Goal: Task Accomplishment & Management: Complete application form

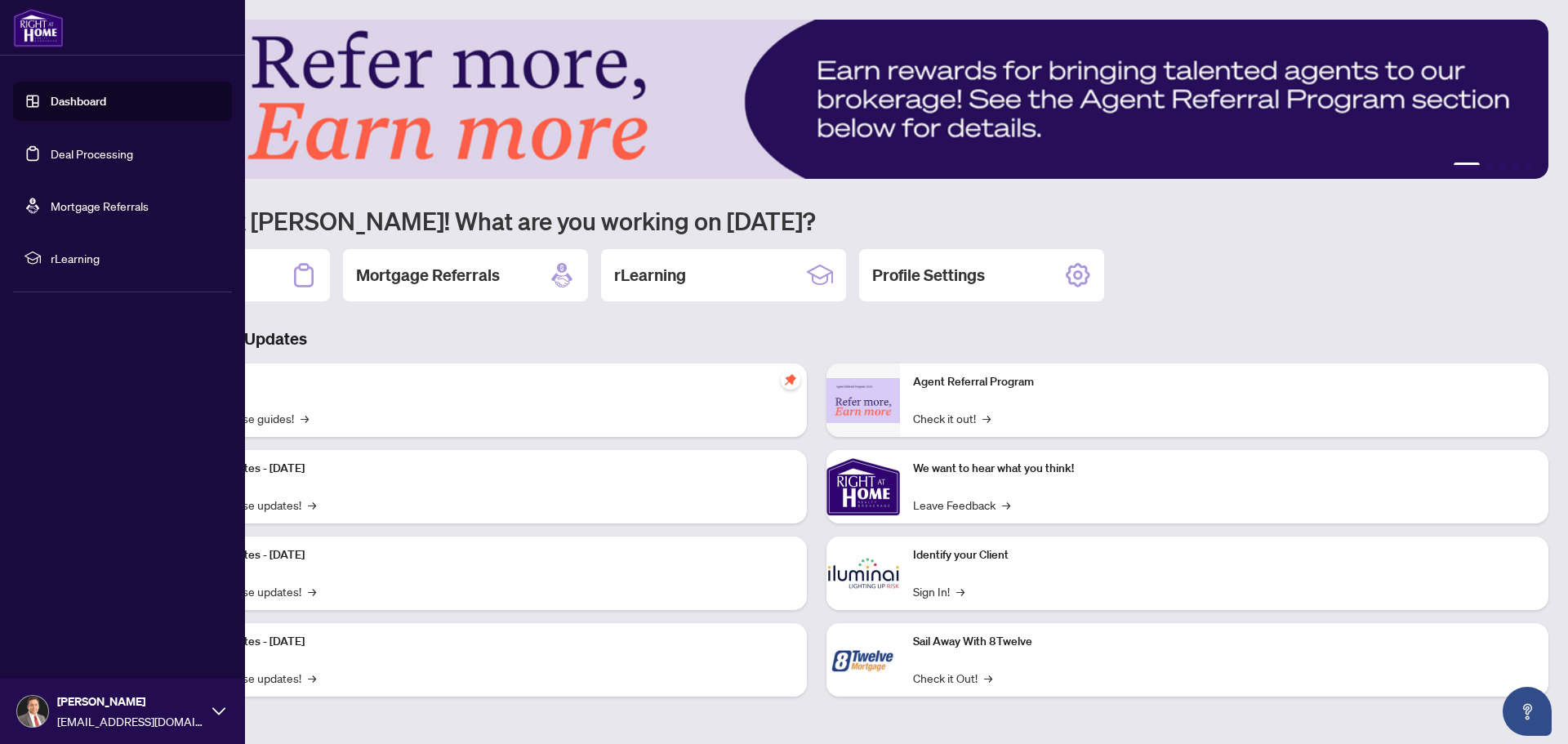
click at [79, 155] on link "Deal Processing" at bounding box center [92, 153] width 83 height 15
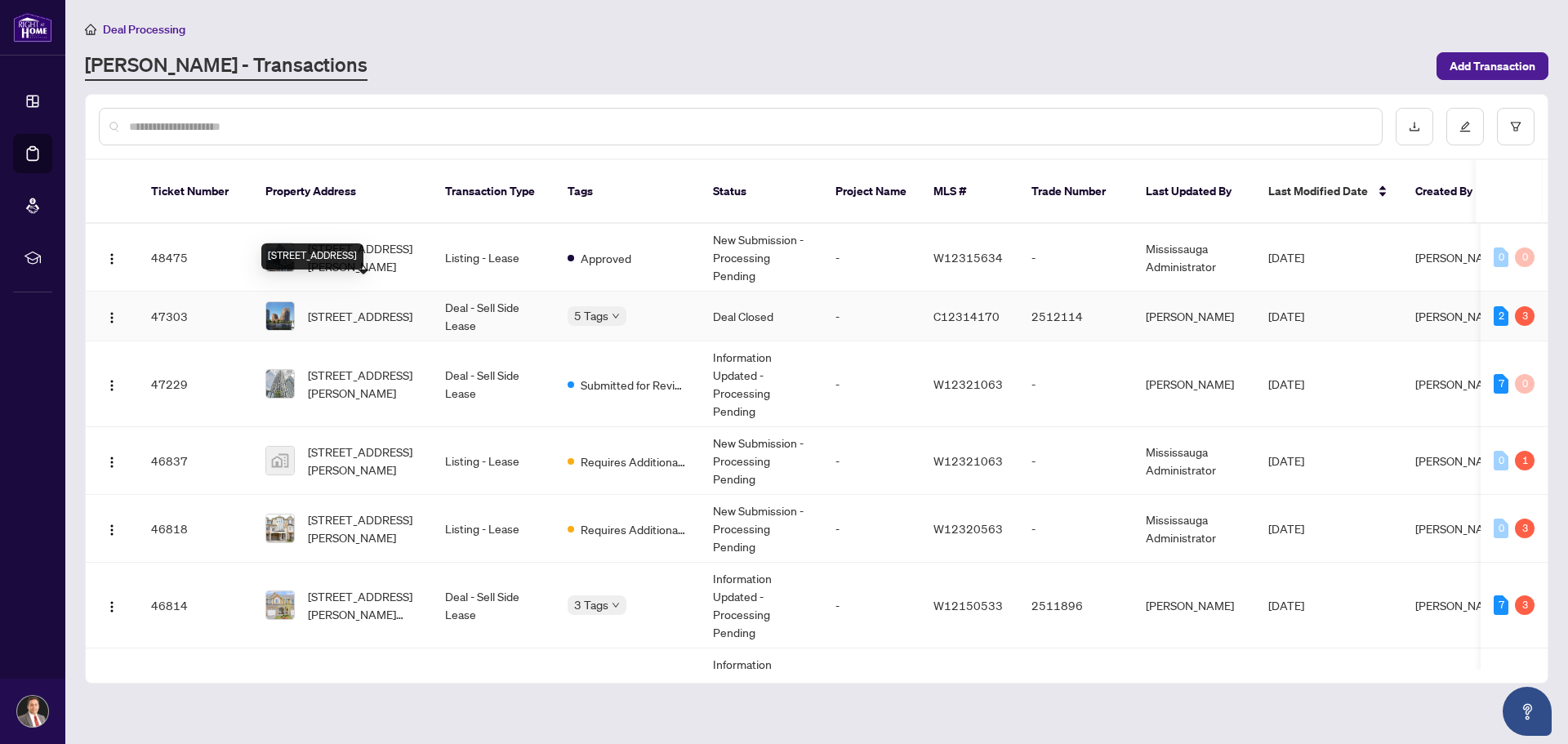
click at [325, 307] on span "[STREET_ADDRESS]" at bounding box center [360, 316] width 105 height 18
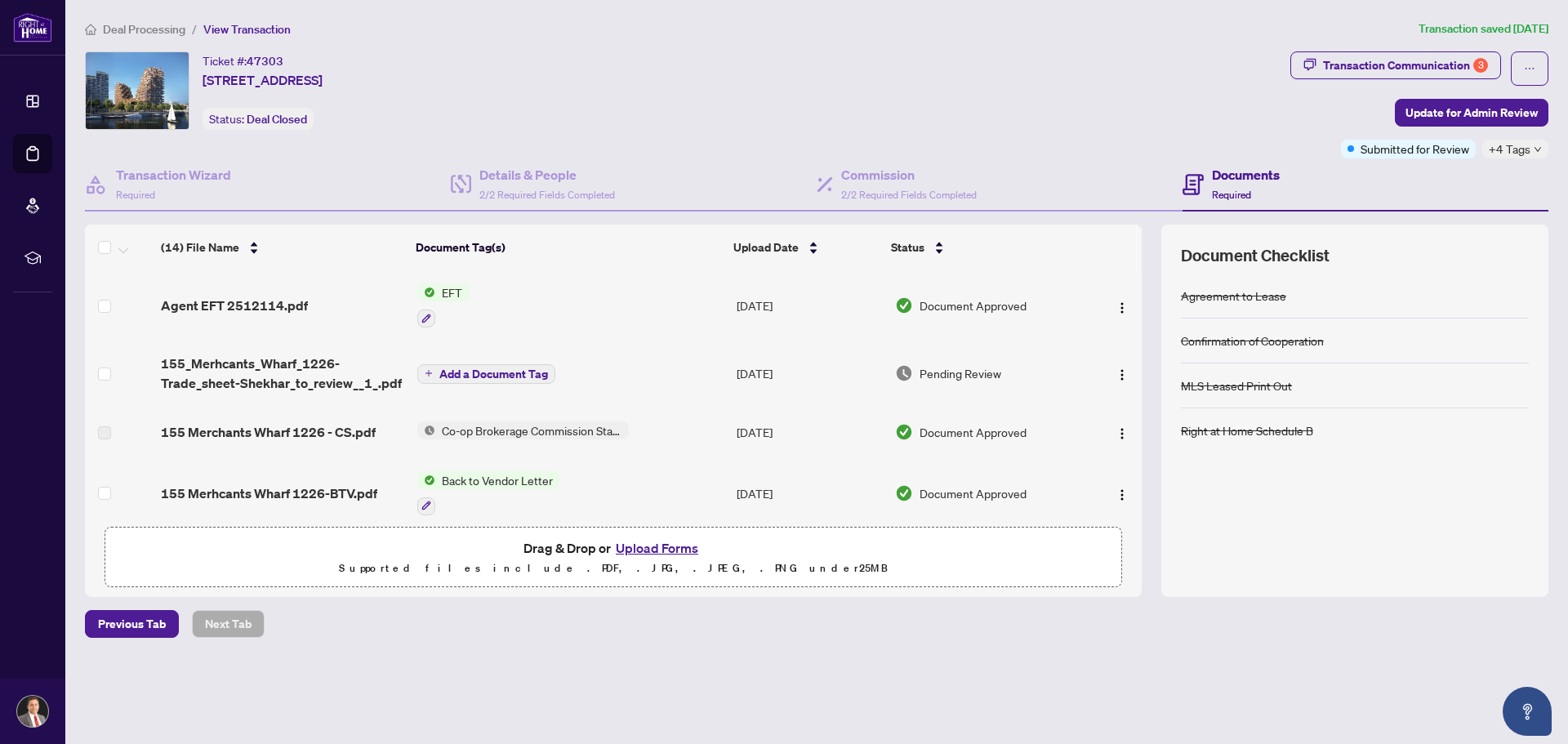
click at [661, 548] on button "Upload Forms" at bounding box center [657, 548] width 92 height 21
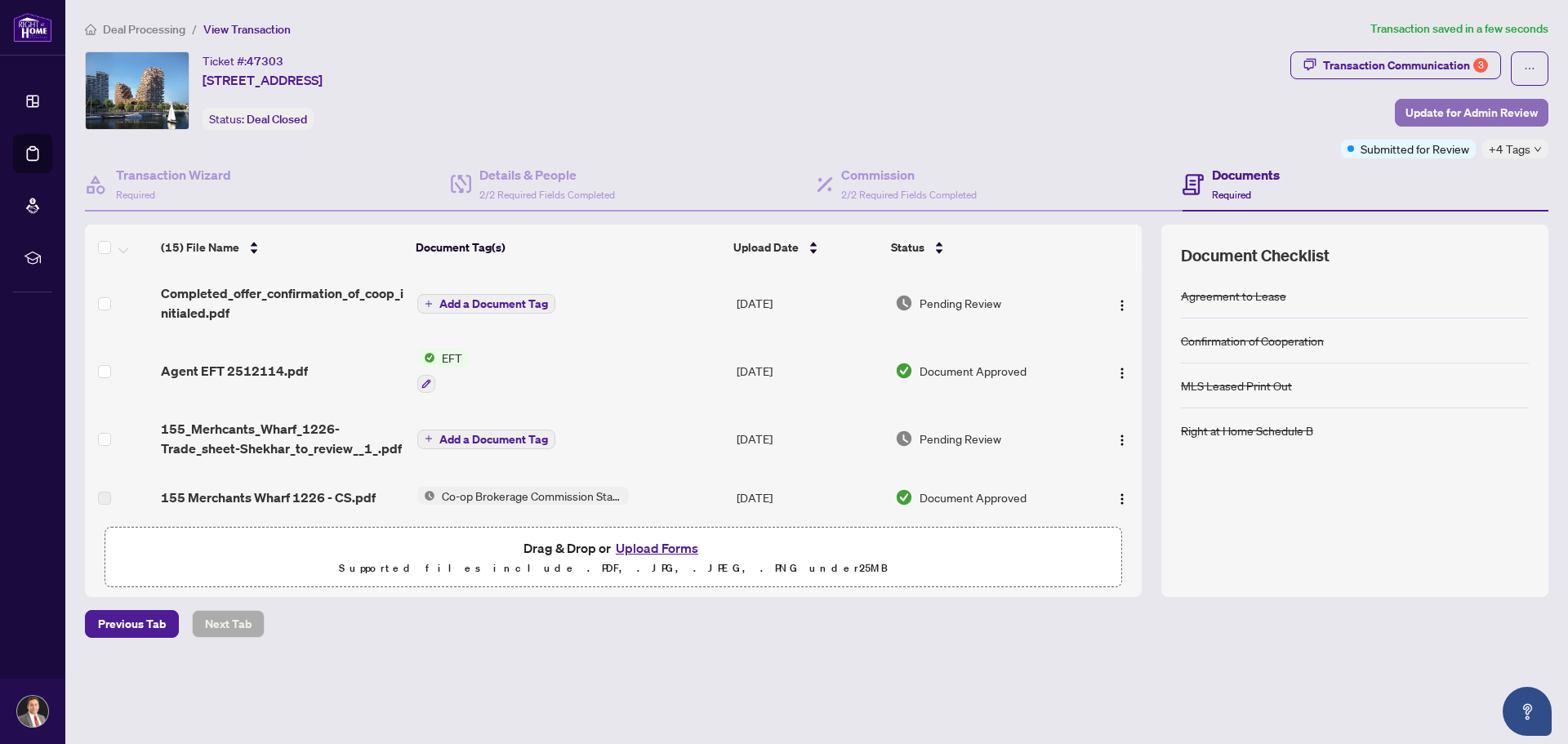
click at [1469, 111] on span "Update for Admin Review" at bounding box center [1472, 113] width 132 height 26
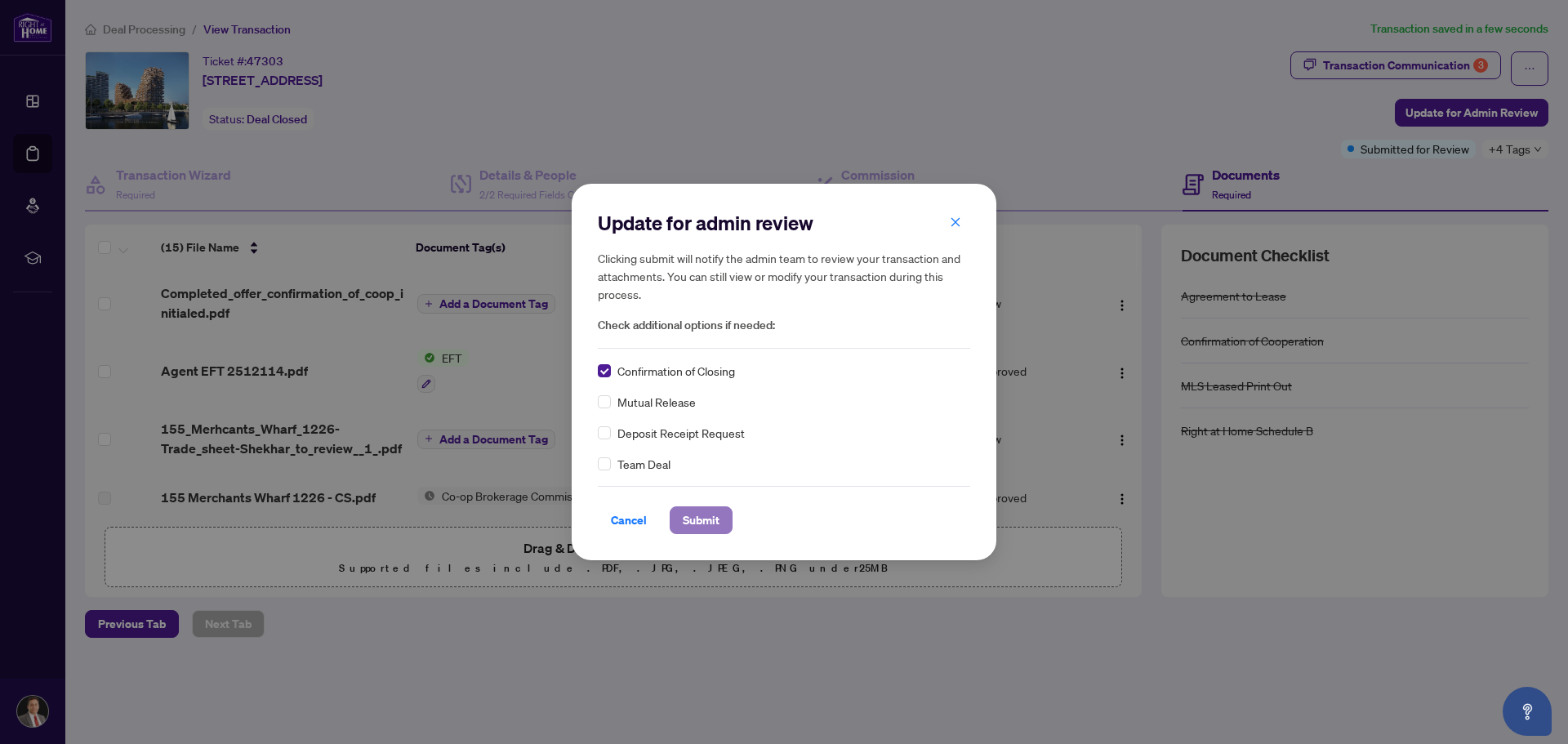
click at [712, 521] on span "Submit" at bounding box center [702, 520] width 37 height 26
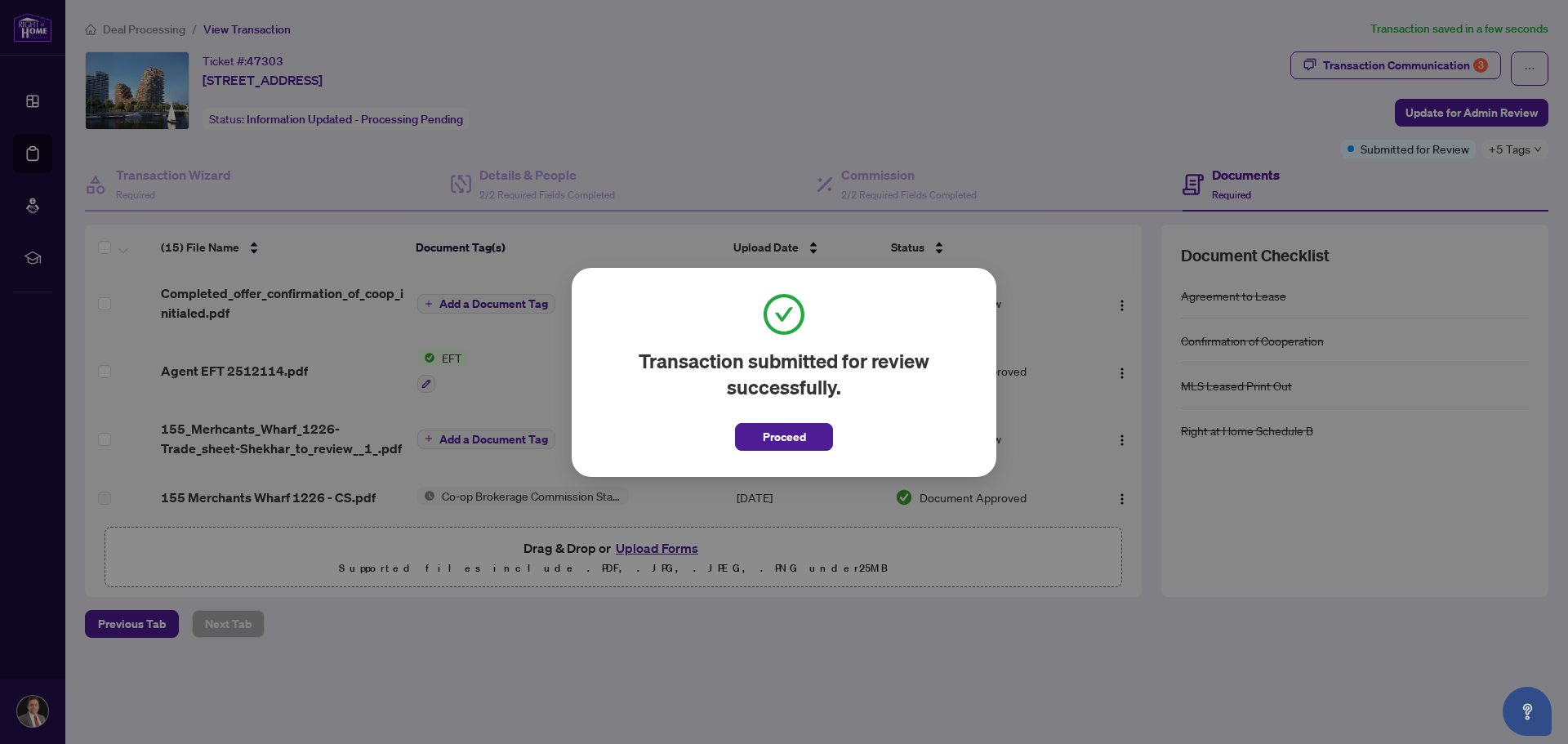
click at [799, 438] on span "Proceed" at bounding box center [784, 437] width 43 height 26
